Goal: Check status: Check status

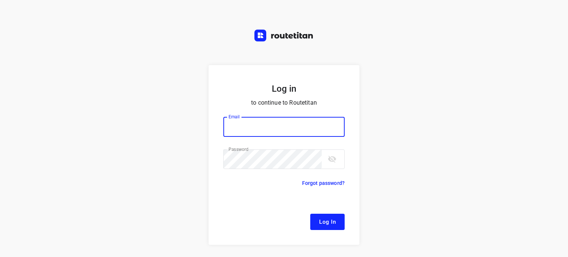
type input "[EMAIL_ADDRESS][DOMAIN_NAME]"
click at [322, 218] on span "Log In" at bounding box center [327, 222] width 17 height 10
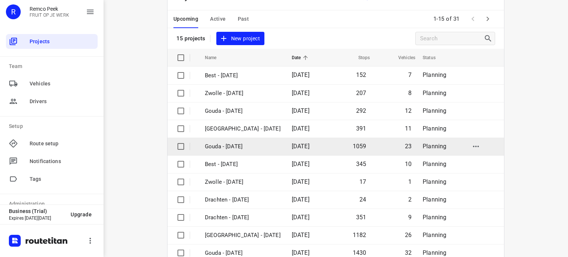
scroll to position [27, 0]
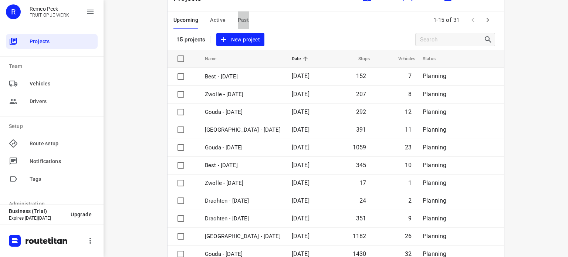
click at [240, 20] on span "Past" at bounding box center [243, 20] width 11 height 9
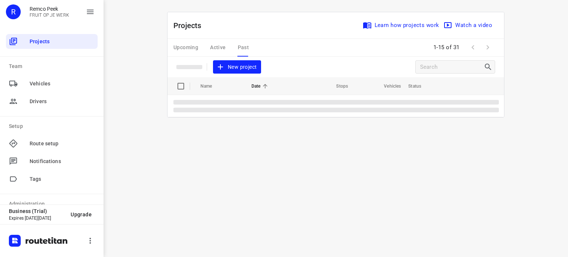
scroll to position [0, 0]
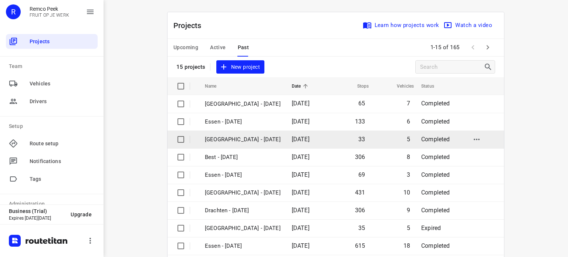
click at [222, 136] on p "[GEOGRAPHIC_DATA] - [DATE]" at bounding box center [243, 139] width 76 height 9
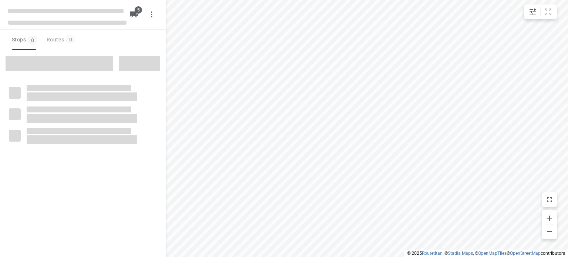
checkbox input "true"
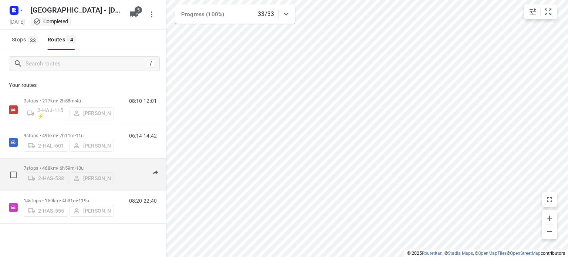
click at [61, 167] on p "7 stops • 468km • 6h59m • 10u" at bounding box center [69, 168] width 90 height 6
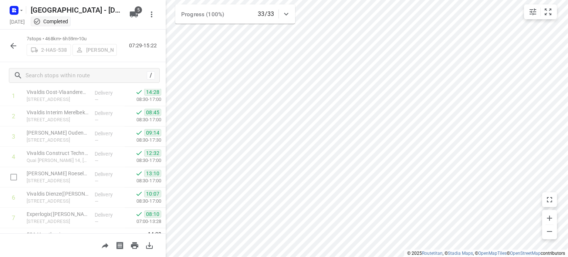
scroll to position [40, 0]
click at [12, 48] on icon "button" at bounding box center [13, 45] width 9 height 9
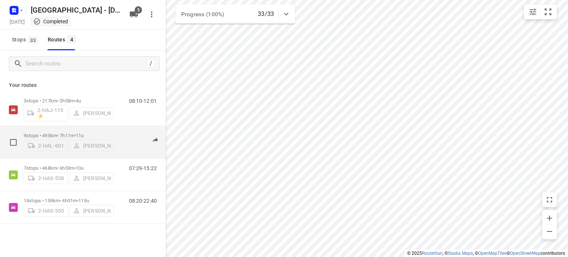
click at [46, 130] on div "9 stops • 495km • 7h11m • 11u 2-HAL-601 [PERSON_NAME]" at bounding box center [69, 142] width 90 height 26
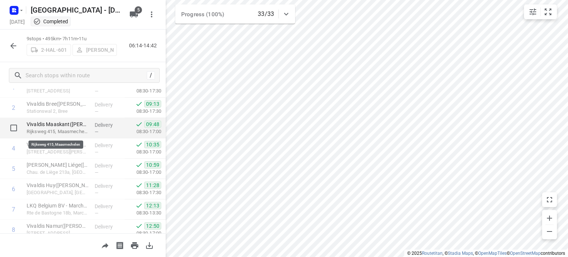
scroll to position [0, 0]
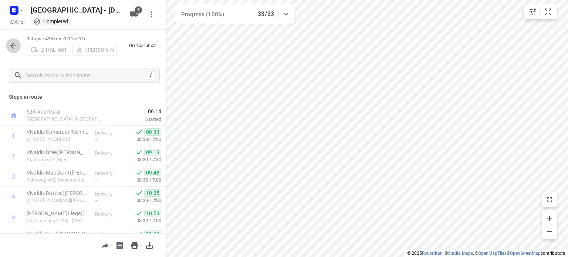
click at [11, 45] on icon "button" at bounding box center [13, 46] width 6 height 6
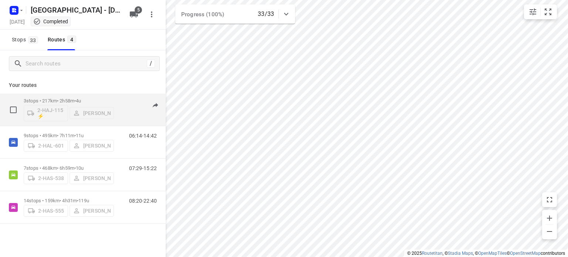
click at [57, 99] on p "3 stops • 217km • 2h58m • 4u" at bounding box center [69, 101] width 90 height 6
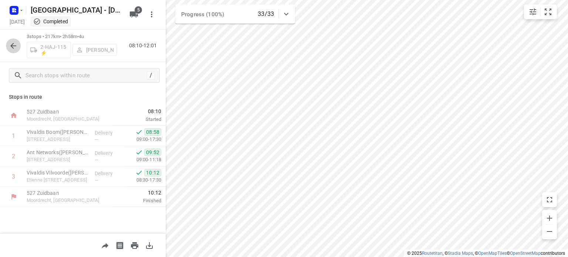
click at [13, 44] on icon "button" at bounding box center [13, 45] width 9 height 9
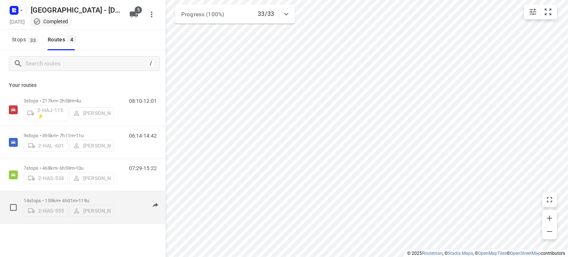
click at [57, 199] on p "14 stops • 159km • 4h31m • 119u" at bounding box center [69, 201] width 90 height 6
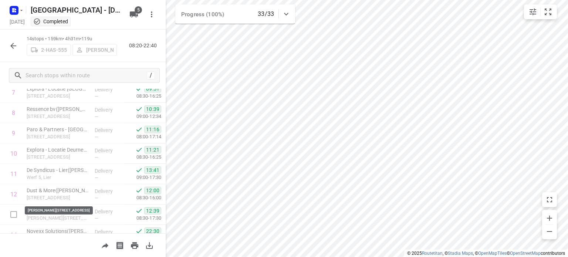
scroll to position [197, 0]
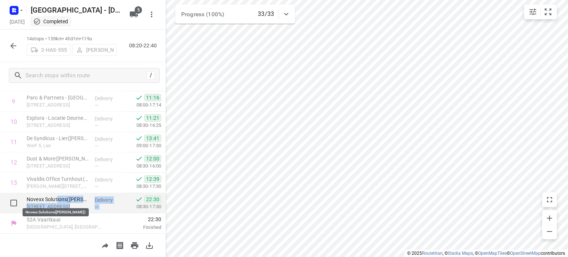
drag, startPoint x: 57, startPoint y: 199, endPoint x: 126, endPoint y: 201, distance: 68.8
click at [126, 201] on div "Novexx Solutions([PERSON_NAME]) [STREET_ADDRESS] Delivery — 22:30 08:30-17:30" at bounding box center [83, 203] width 166 height 20
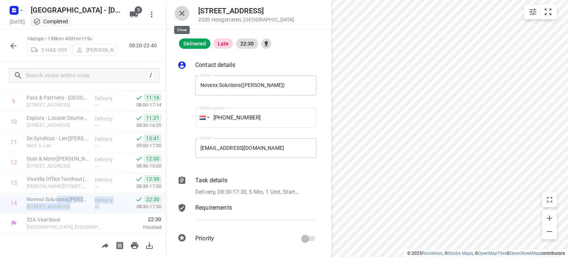
click at [182, 14] on icon "button" at bounding box center [181, 13] width 5 height 5
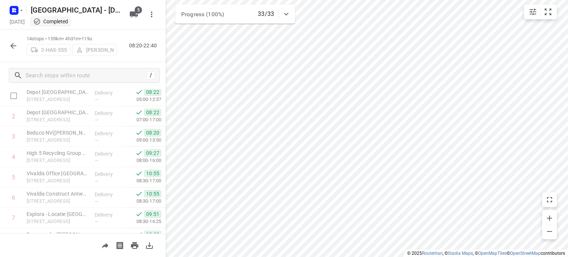
scroll to position [41, 0]
click at [11, 47] on icon "button" at bounding box center [13, 45] width 9 height 9
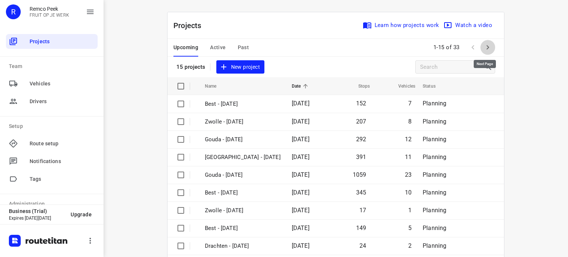
click at [483, 45] on icon "button" at bounding box center [487, 47] width 9 height 9
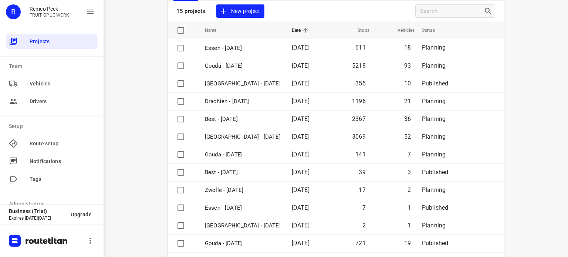
scroll to position [117, 0]
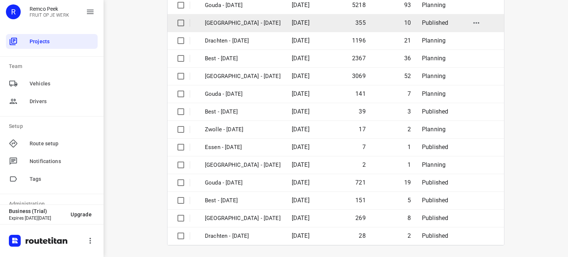
click at [223, 20] on p "[GEOGRAPHIC_DATA] - [DATE]" at bounding box center [243, 23] width 76 height 9
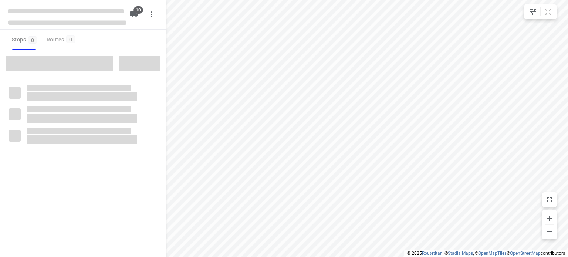
checkbox input "true"
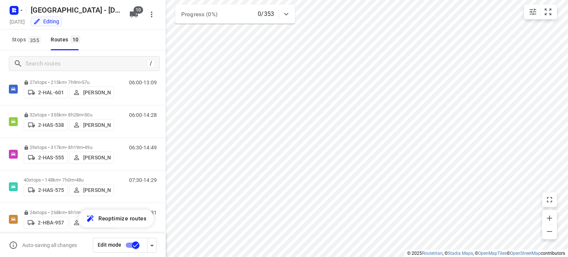
scroll to position [98, 0]
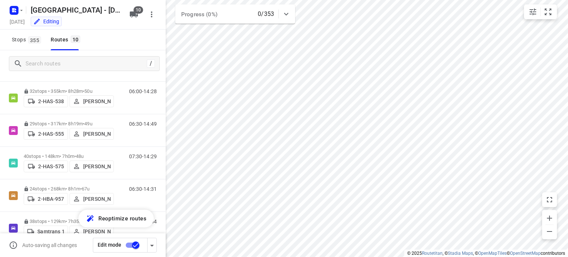
click at [127, 132] on div "06:30-14:49" at bounding box center [138, 132] width 37 height 23
